Goal: Book appointment/travel/reservation

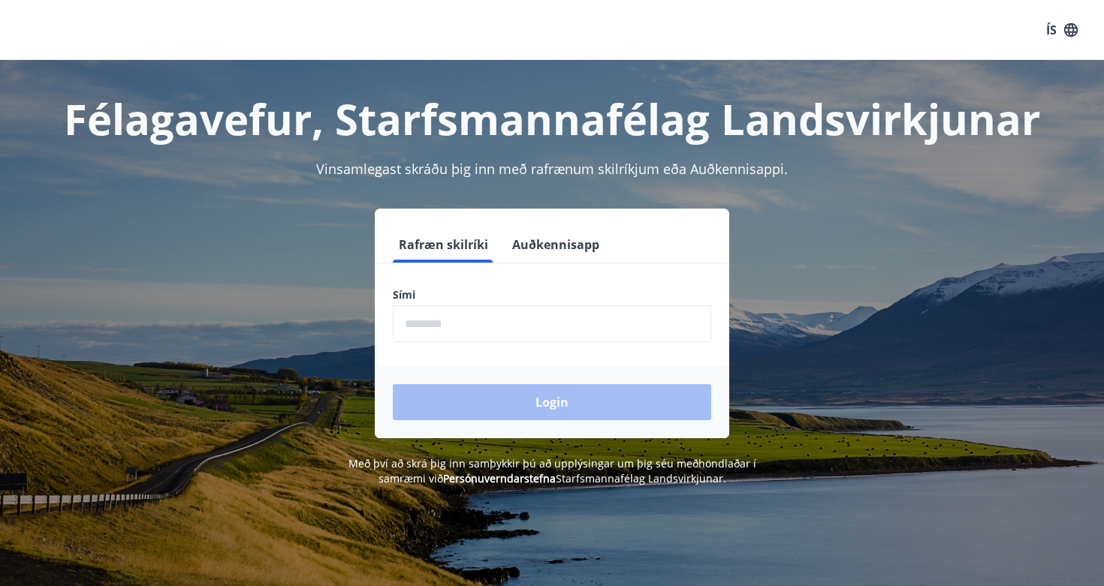
click at [544, 324] on input "phone" at bounding box center [552, 324] width 318 height 37
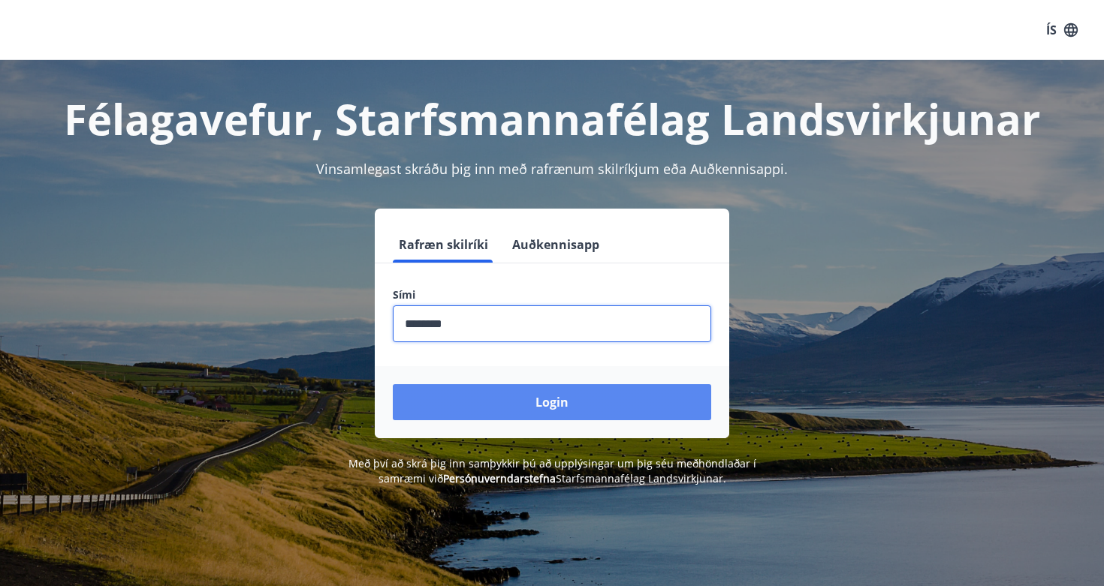
type input "********"
click at [598, 414] on button "Login" at bounding box center [552, 402] width 318 height 36
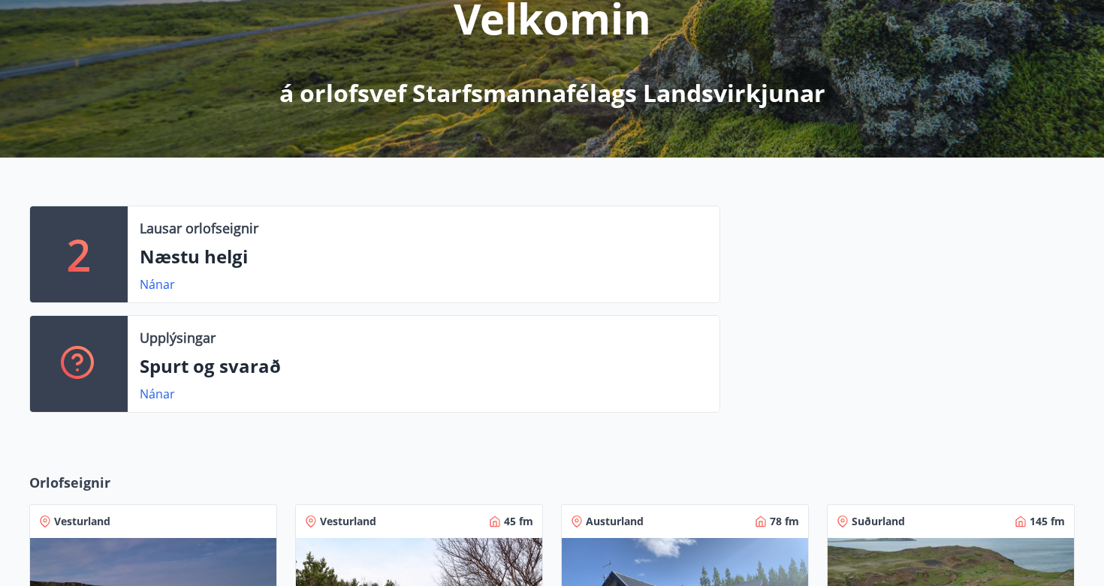
scroll to position [218, 0]
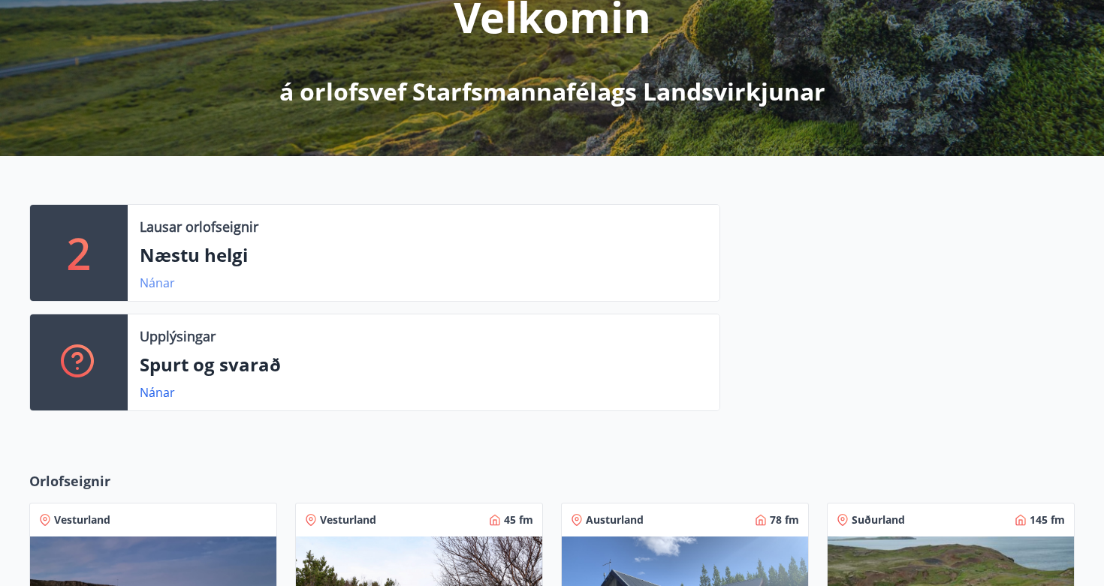
click at [161, 283] on link "Nánar" at bounding box center [157, 283] width 35 height 17
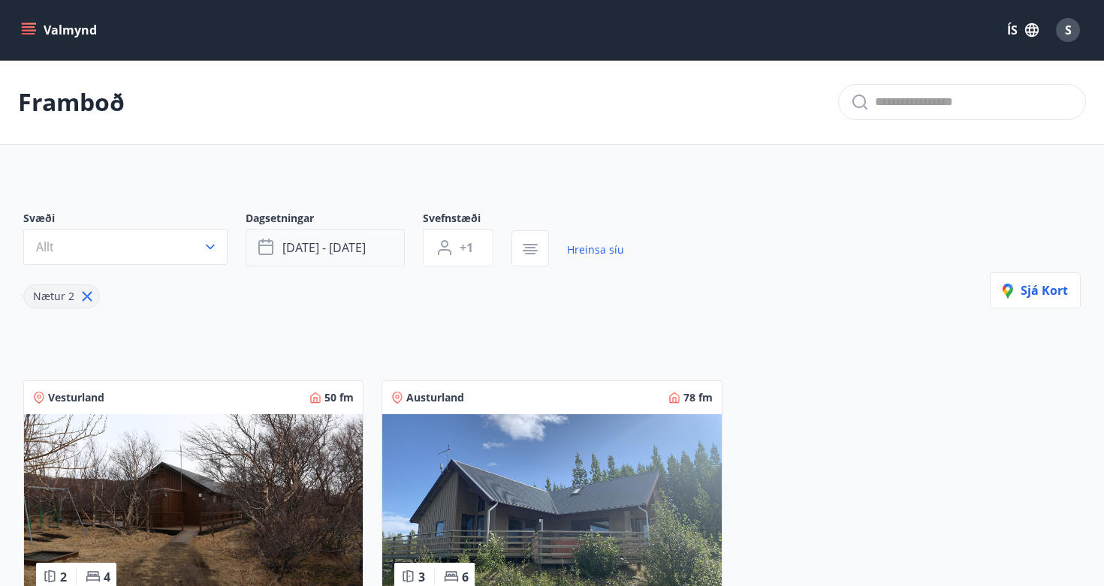
click at [330, 256] on button "[DATE] - [DATE]" at bounding box center [324, 248] width 159 height 38
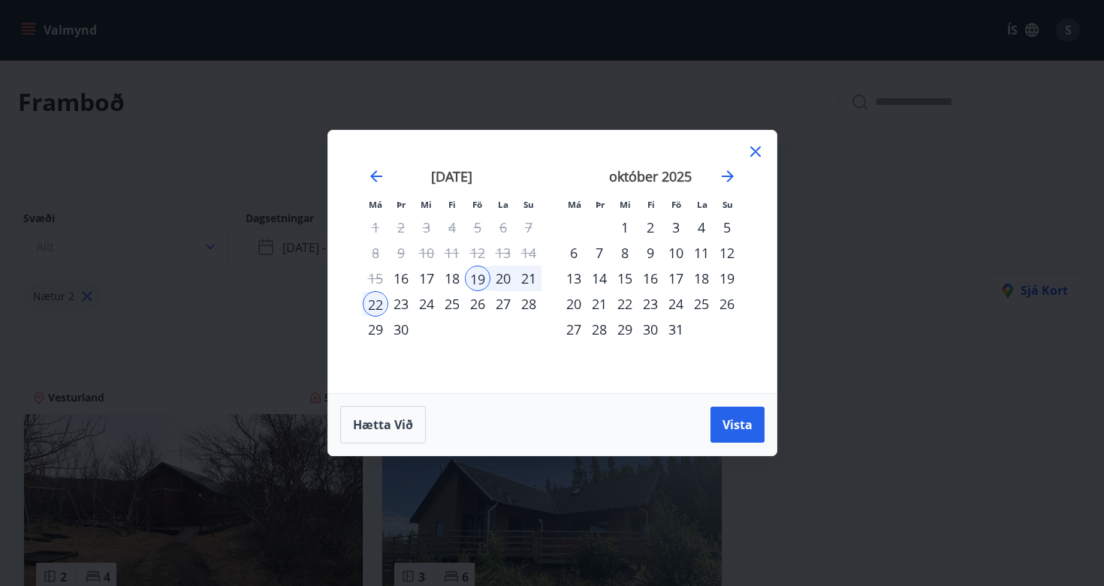
click at [678, 226] on div "3" at bounding box center [676, 228] width 26 height 26
click at [729, 227] on div "5" at bounding box center [727, 228] width 26 height 26
click at [736, 418] on span "Vista" at bounding box center [737, 425] width 30 height 17
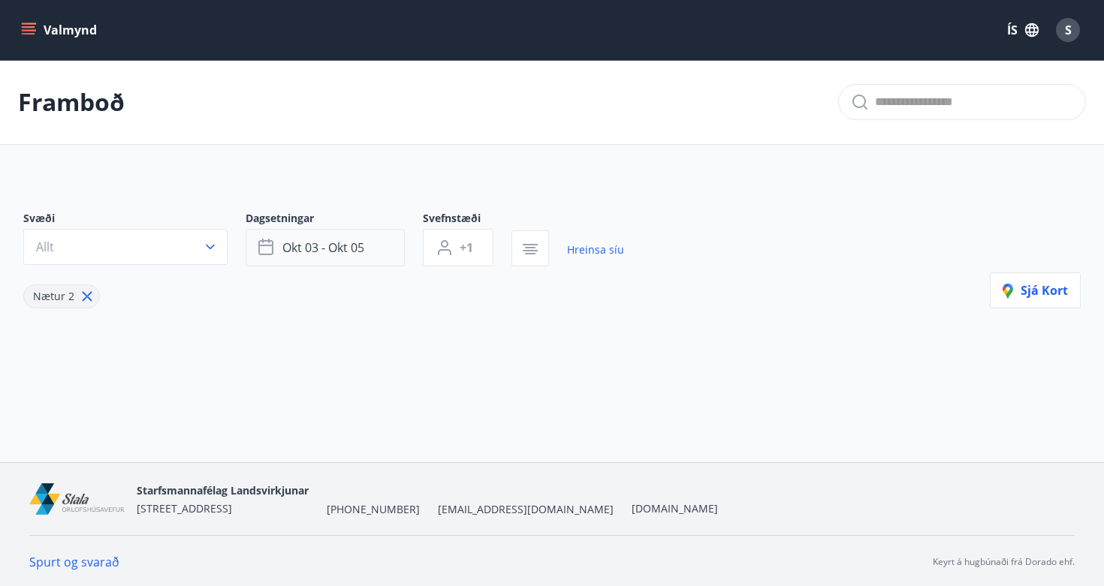
click at [361, 245] on span "okt 03 - okt 05" at bounding box center [323, 247] width 82 height 17
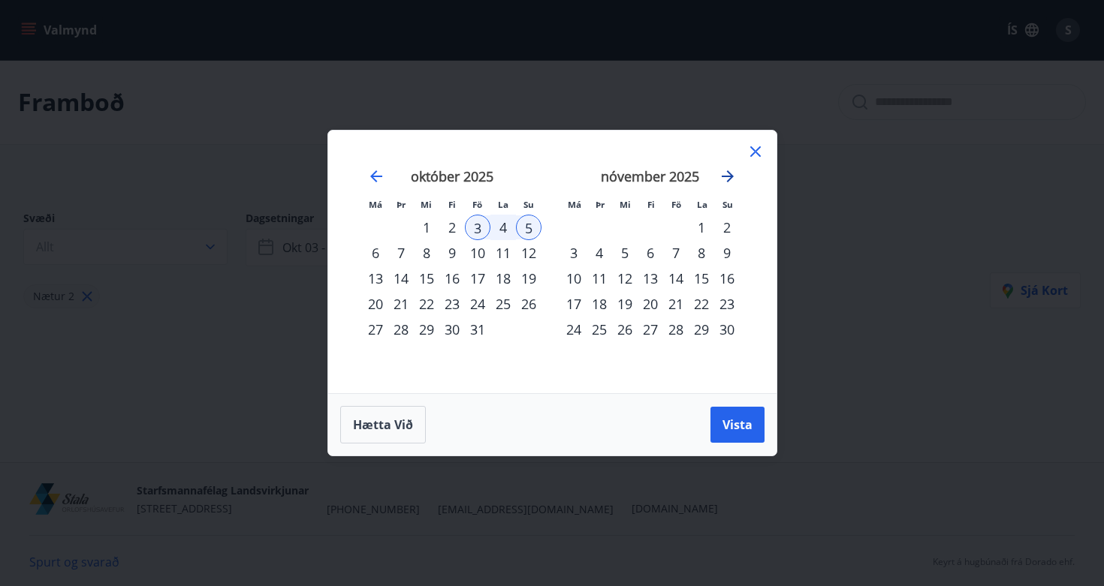
click at [730, 176] on icon "Move forward to switch to the next month." at bounding box center [727, 176] width 12 height 12
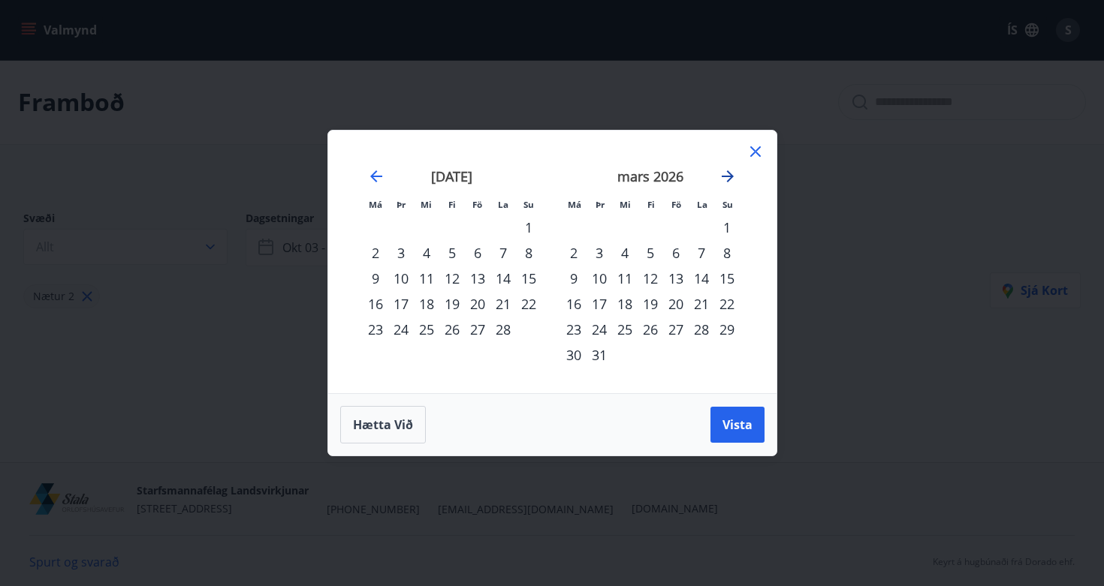
click at [730, 176] on icon "Move forward to switch to the next month." at bounding box center [727, 176] width 12 height 12
click at [646, 303] on div "25" at bounding box center [650, 304] width 26 height 26
click at [725, 301] on div "28" at bounding box center [727, 304] width 26 height 26
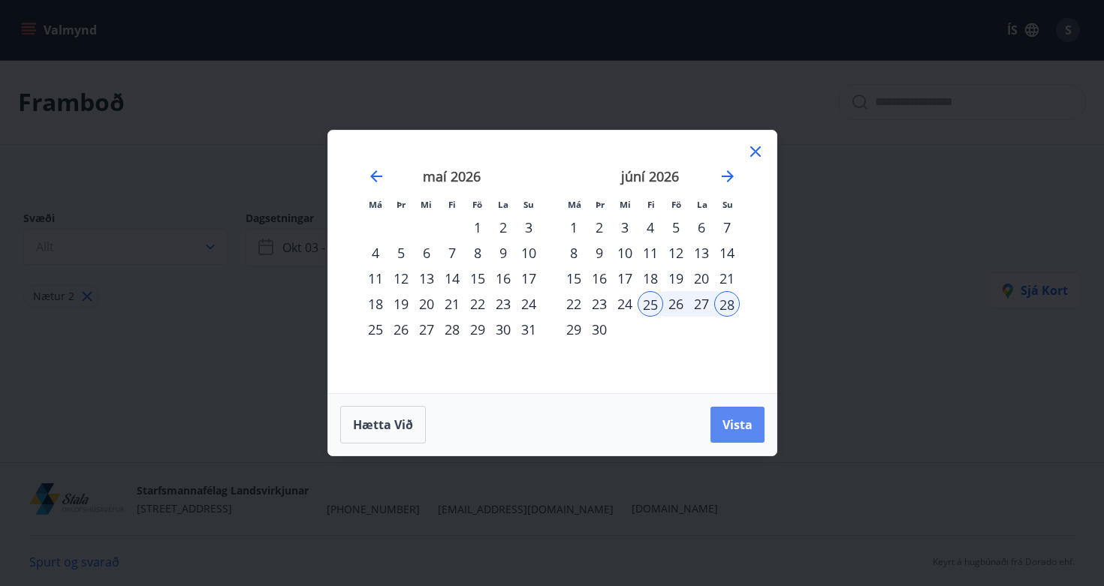
click at [746, 430] on span "Vista" at bounding box center [737, 425] width 30 height 17
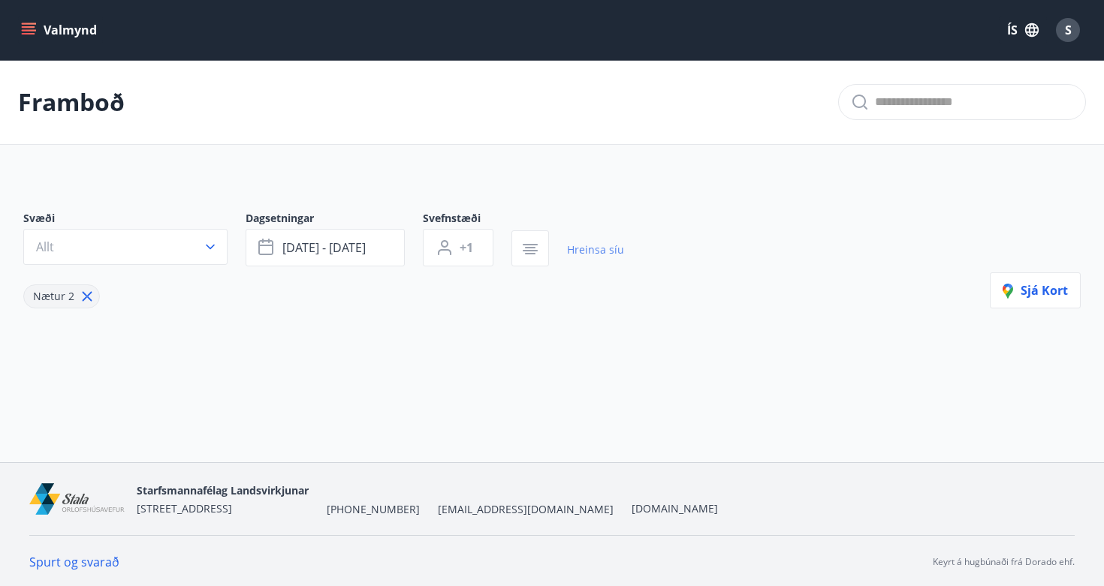
click at [604, 242] on link "Hreinsa síu" at bounding box center [595, 249] width 57 height 33
type input "*"
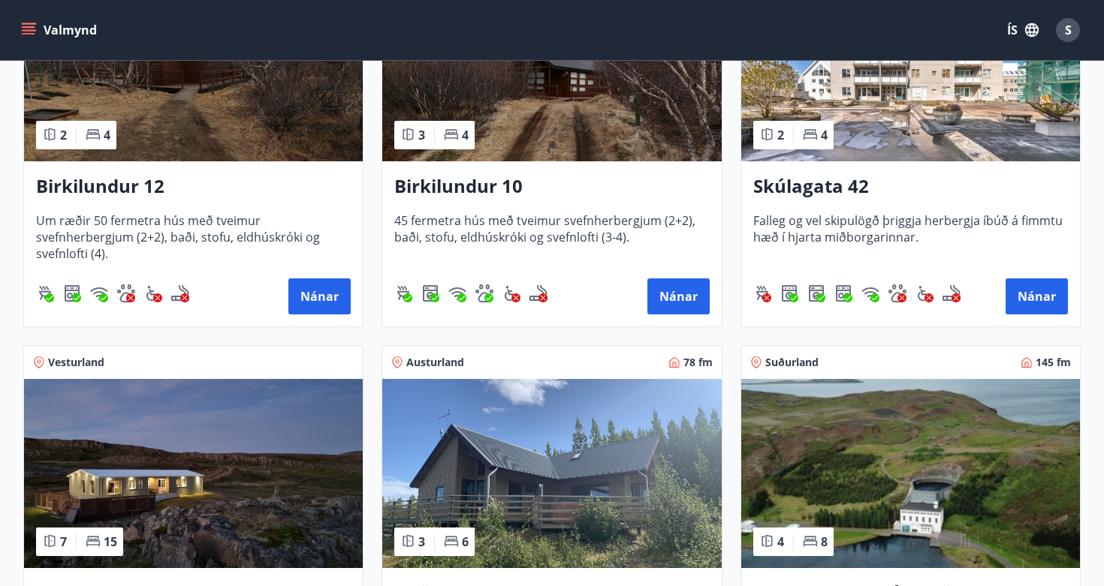
scroll to position [207, 0]
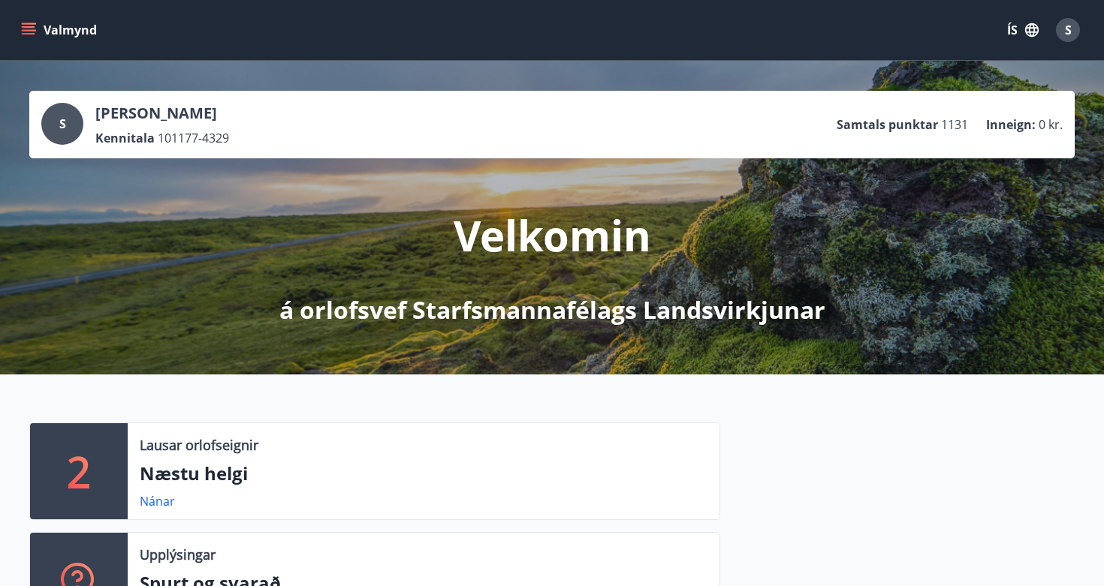
click at [31, 27] on icon "menu" at bounding box center [29, 27] width 14 height 2
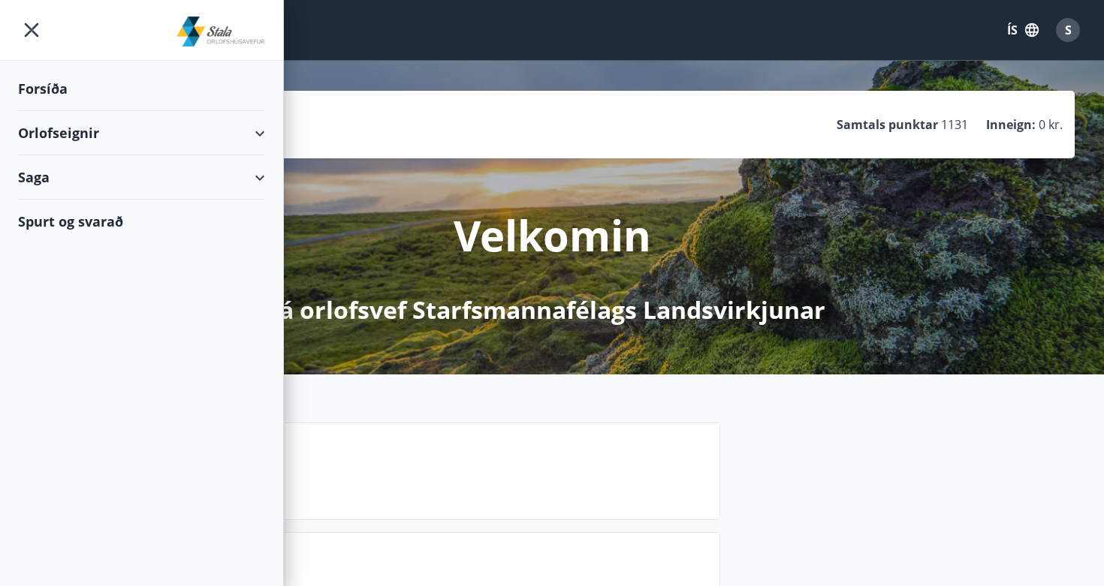
click at [89, 224] on div "Spurt og svarað" at bounding box center [141, 222] width 247 height 44
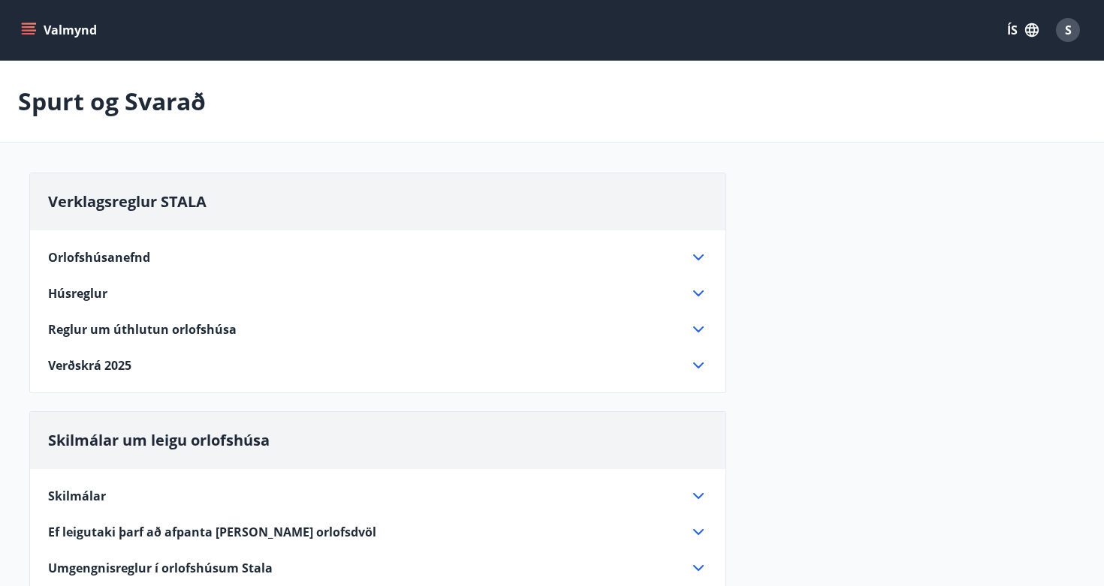
click at [694, 330] on icon at bounding box center [698, 330] width 18 height 18
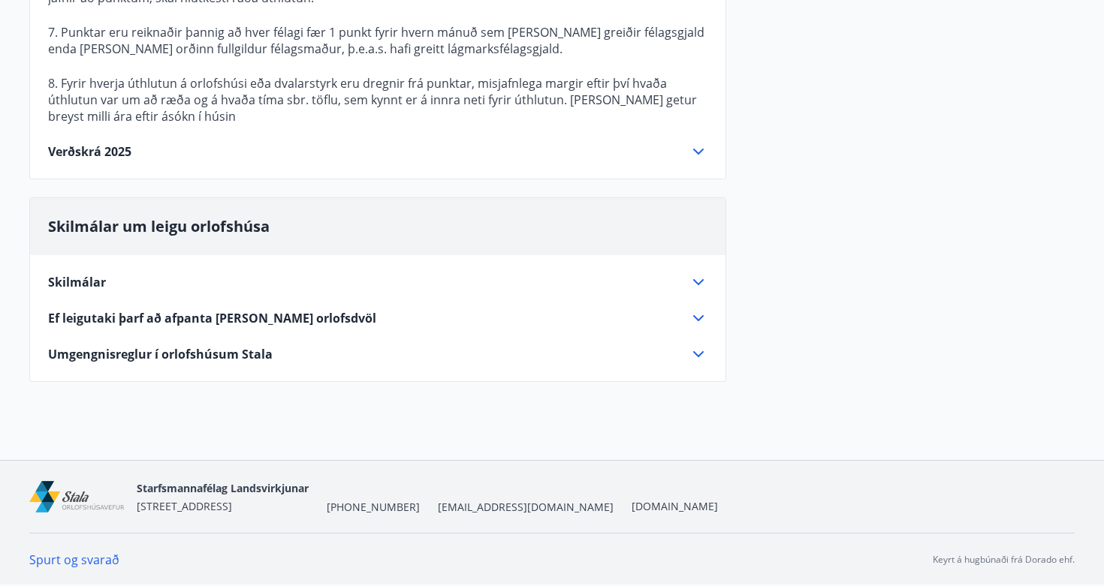
scroll to position [1053, 0]
click at [694, 282] on icon at bounding box center [698, 282] width 18 height 18
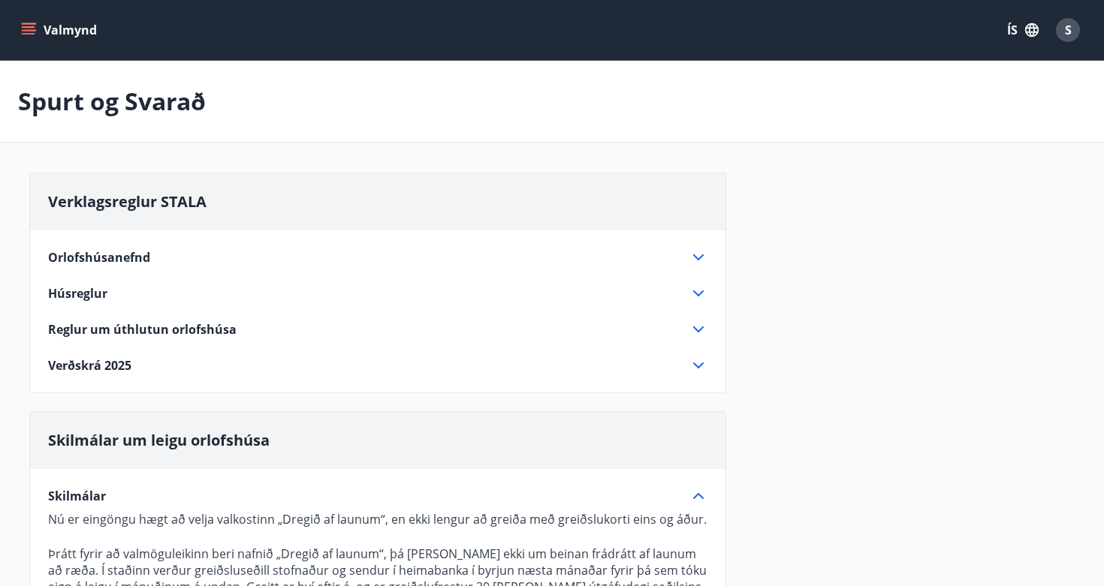
scroll to position [0, 0]
click at [133, 369] on div "Verðskrá 2025" at bounding box center [368, 365] width 641 height 17
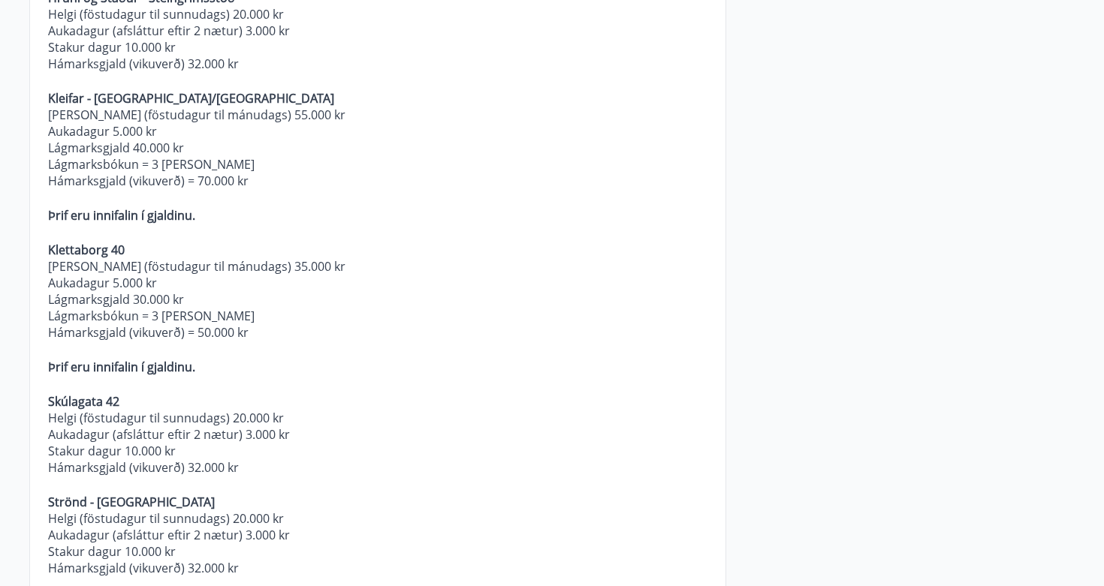
scroll to position [491, 0]
